Goal: Task Accomplishment & Management: Manage account settings

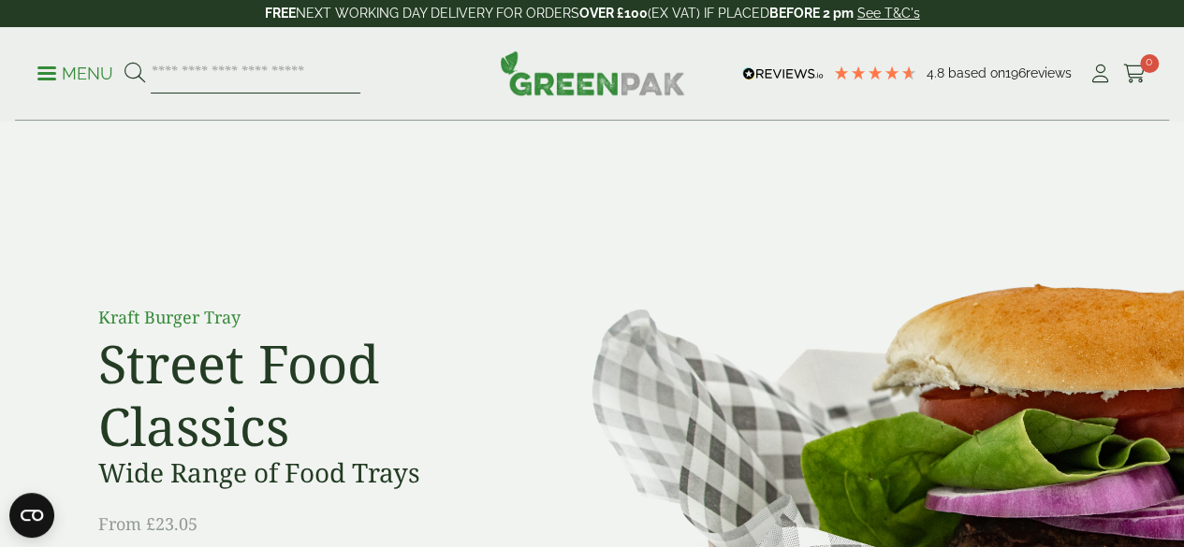
click at [215, 74] on input "search" at bounding box center [256, 73] width 210 height 39
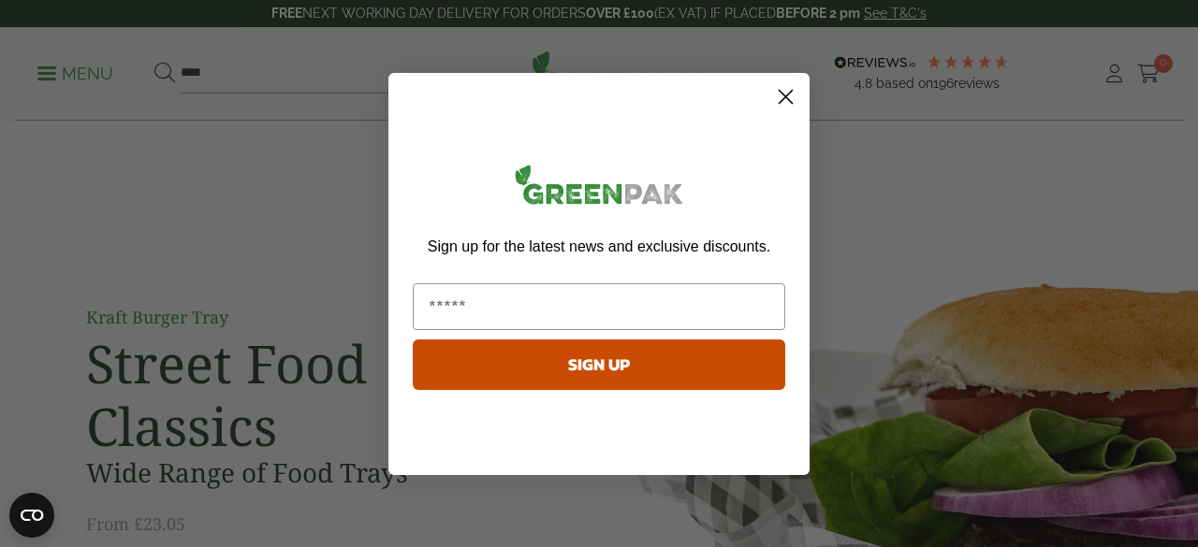
click at [786, 96] on icon "Close dialog" at bounding box center [785, 96] width 13 height 13
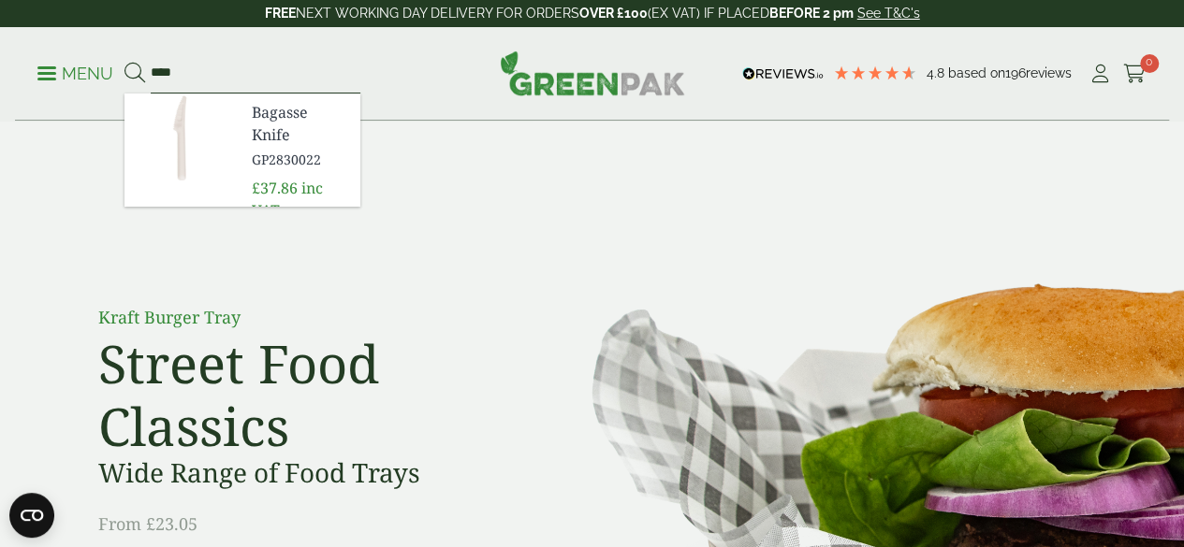
click at [211, 75] on input "****" at bounding box center [256, 73] width 210 height 39
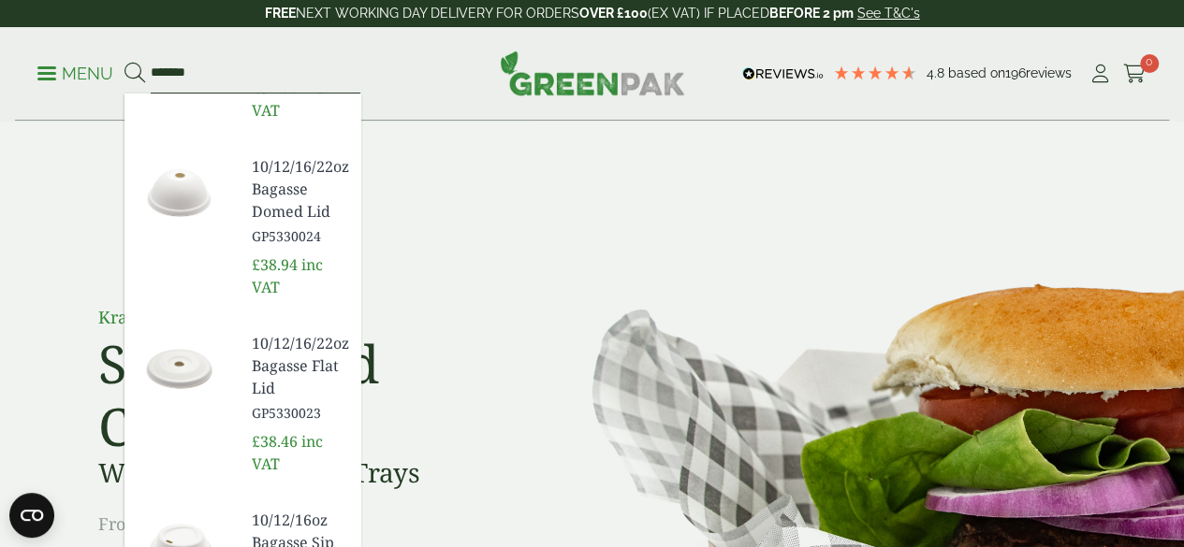
scroll to position [560, 0]
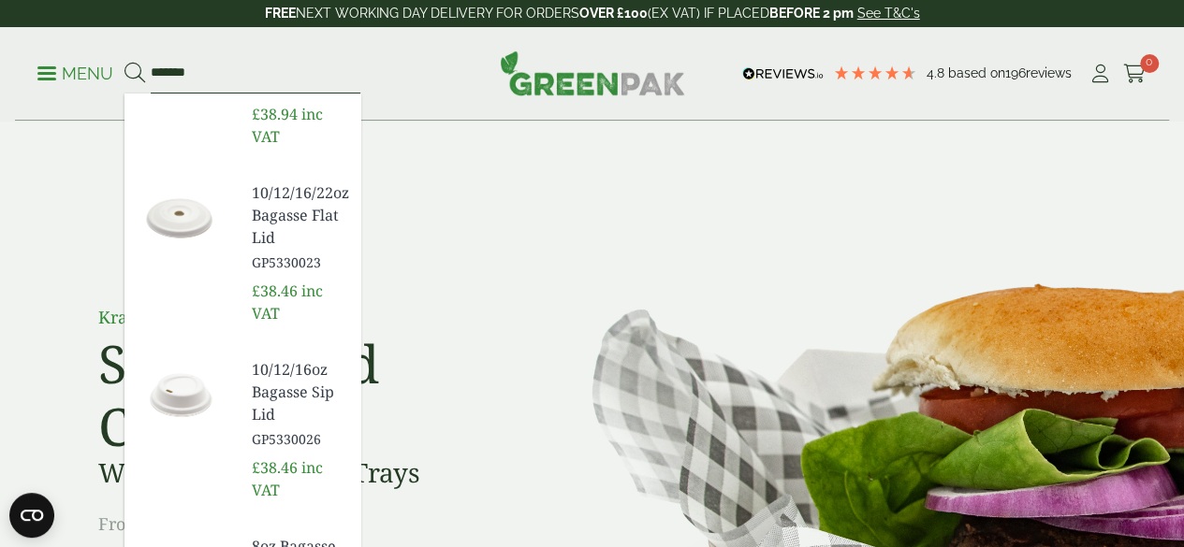
type input "*******"
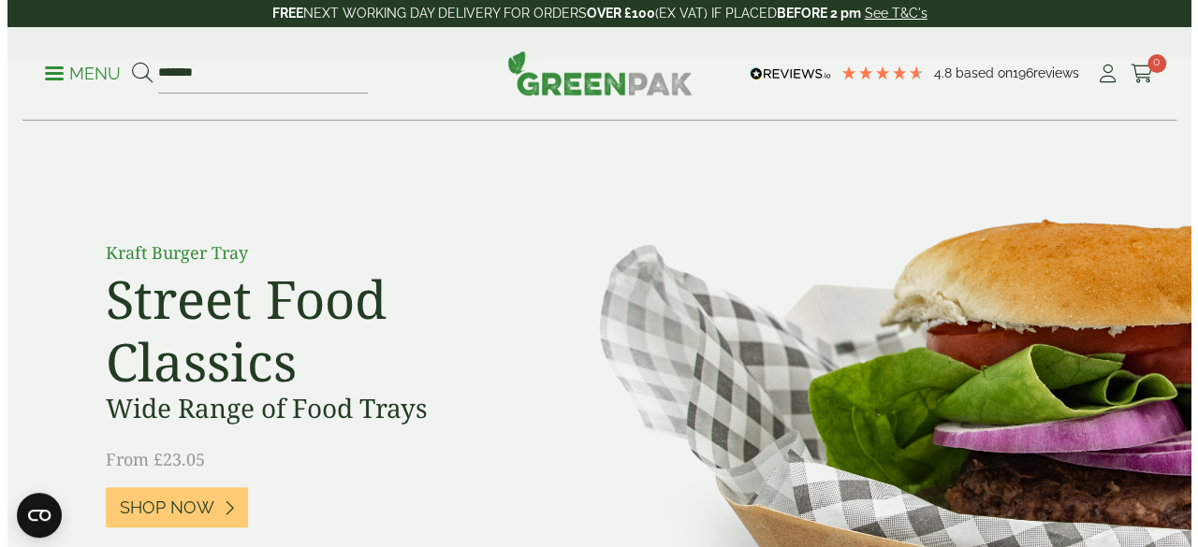
scroll to position [0, 0]
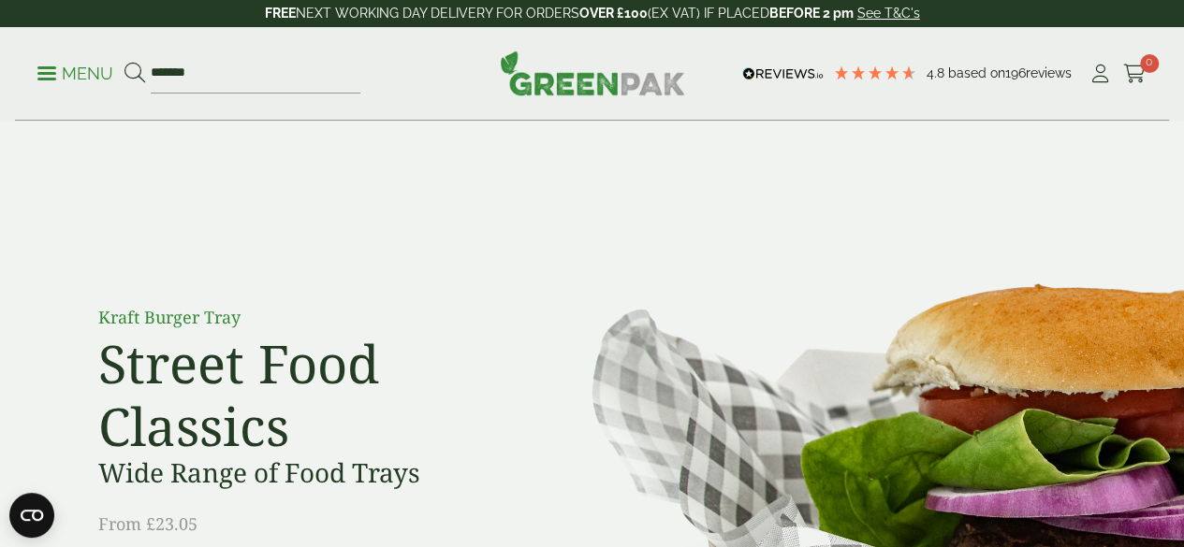
click at [49, 72] on span at bounding box center [46, 73] width 19 height 3
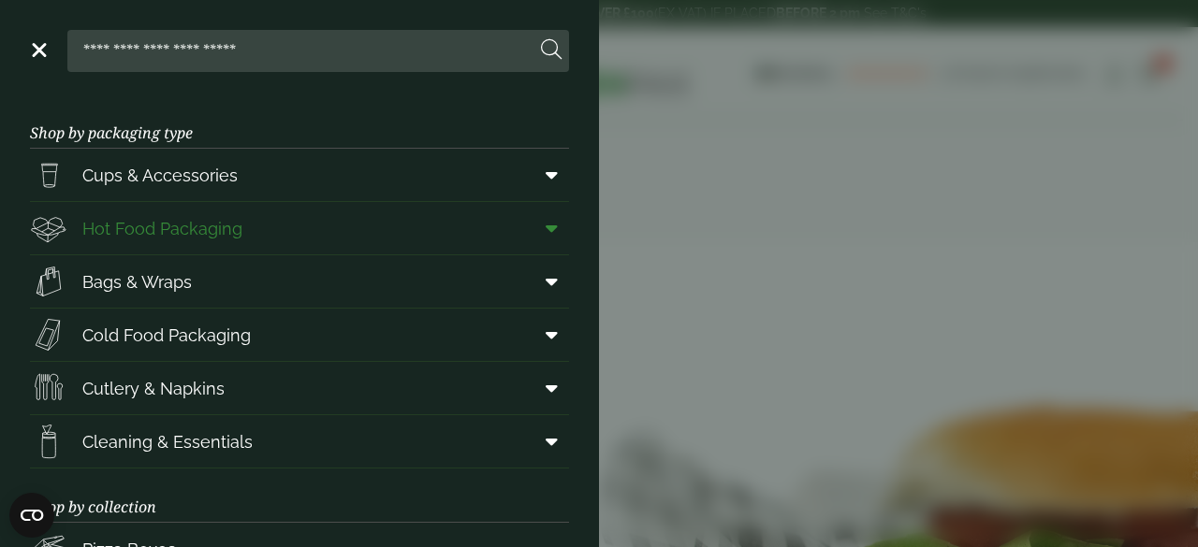
click at [88, 221] on span "Hot Food Packaging" at bounding box center [162, 228] width 160 height 25
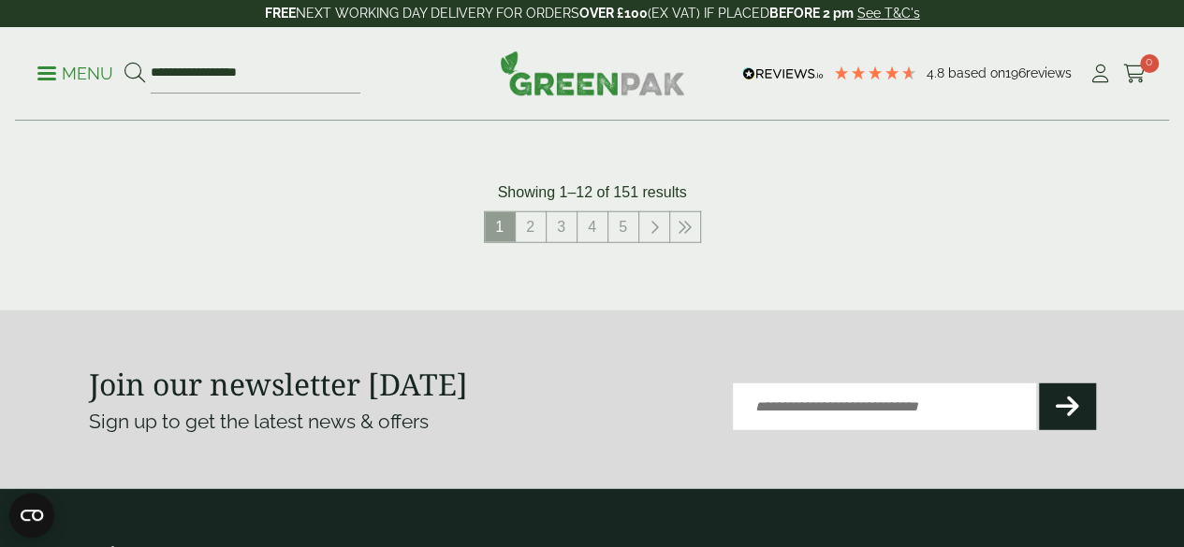
scroll to position [2408, 0]
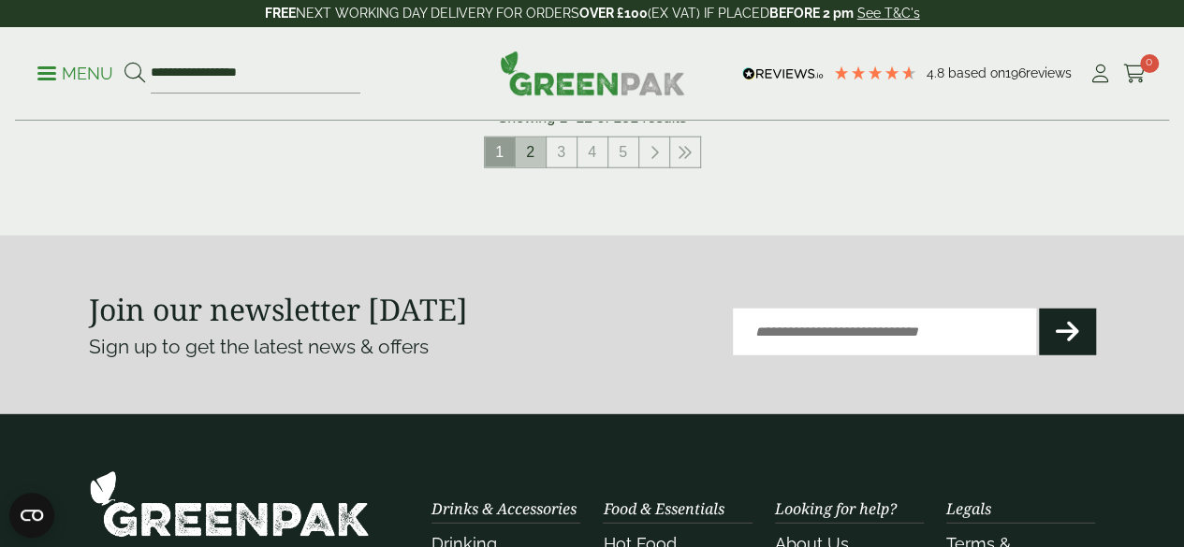
click at [533, 168] on link "2" at bounding box center [531, 153] width 30 height 30
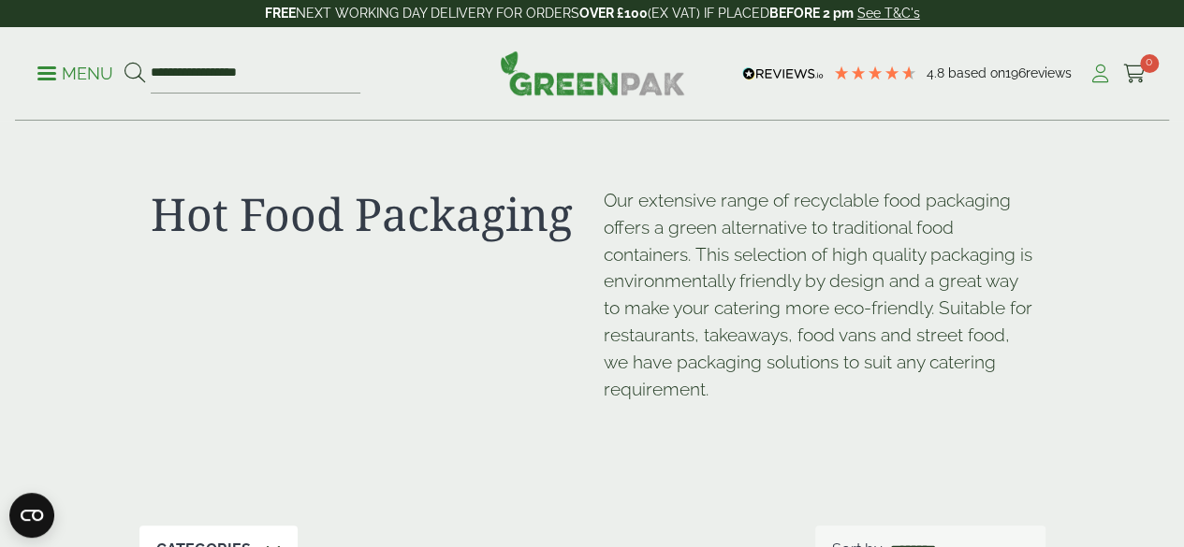
click at [1095, 78] on icon at bounding box center [1099, 74] width 23 height 19
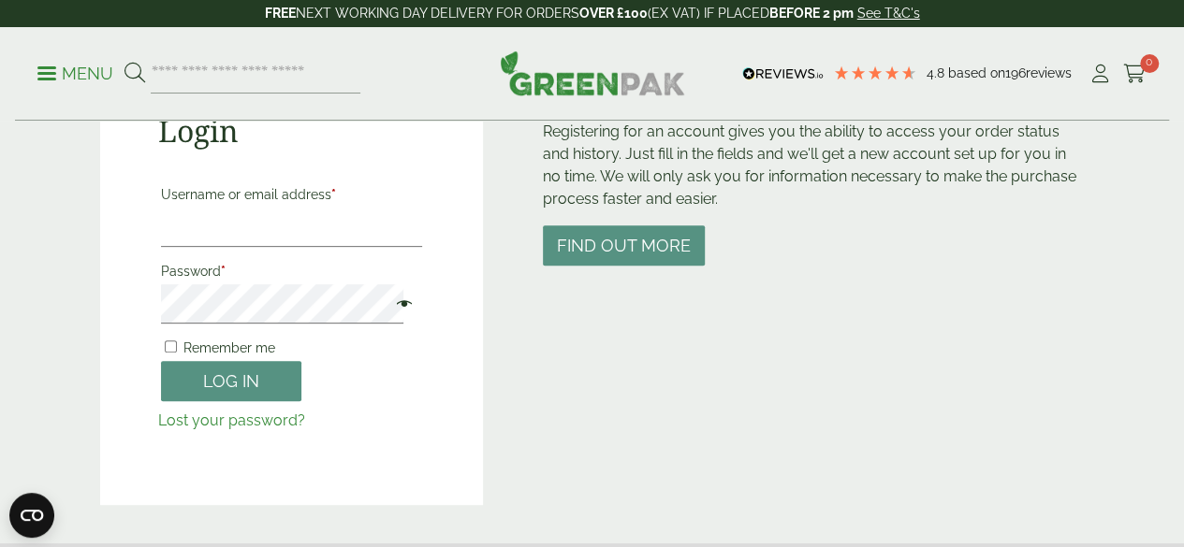
scroll to position [234, 0]
type input "**********"
click at [388, 303] on span at bounding box center [399, 305] width 24 height 22
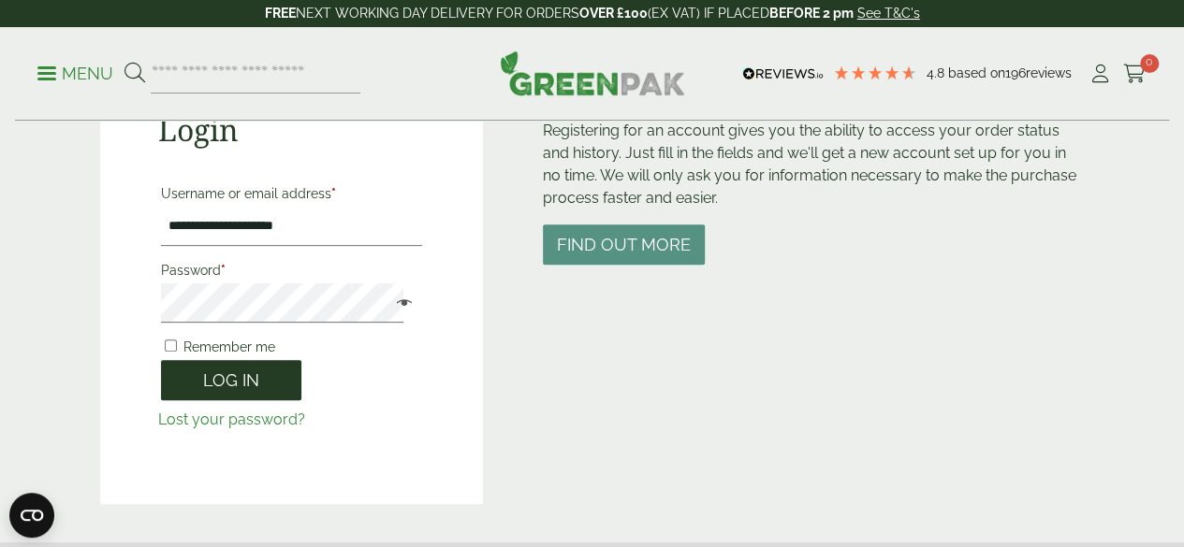
click at [241, 384] on button "Log in" at bounding box center [231, 380] width 140 height 40
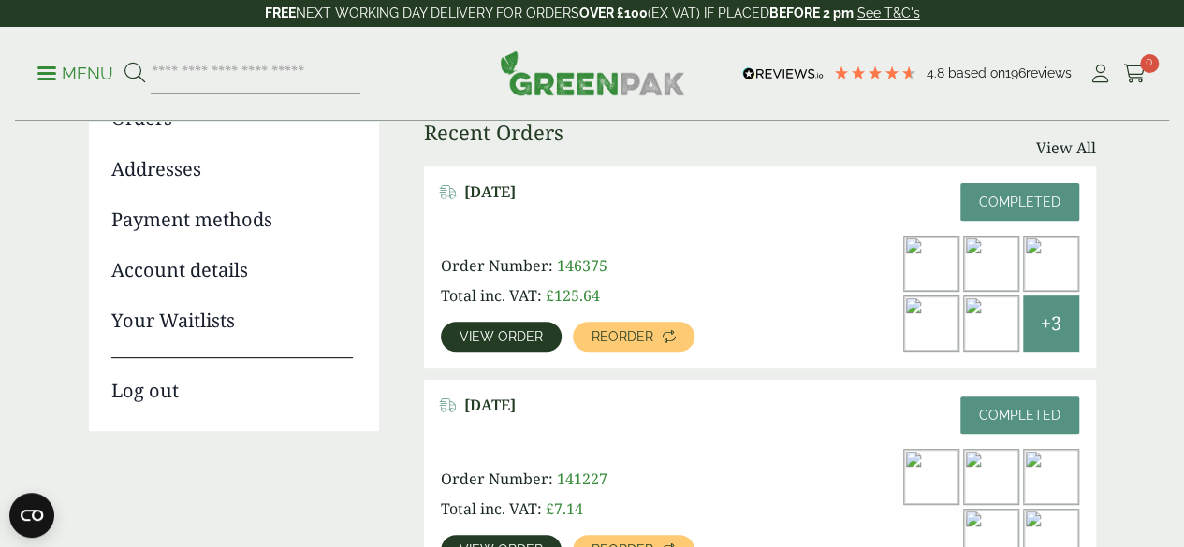
scroll to position [243, 0]
click at [503, 330] on span "View order" at bounding box center [500, 336] width 83 height 13
